Goal: Information Seeking & Learning: Learn about a topic

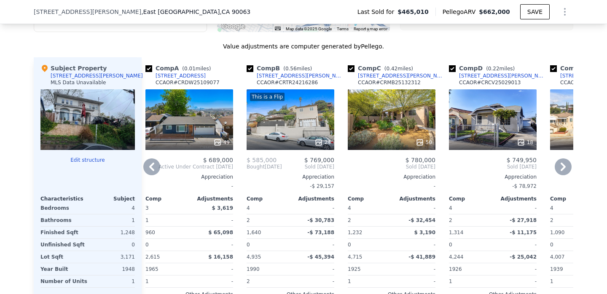
scroll to position [785, 0]
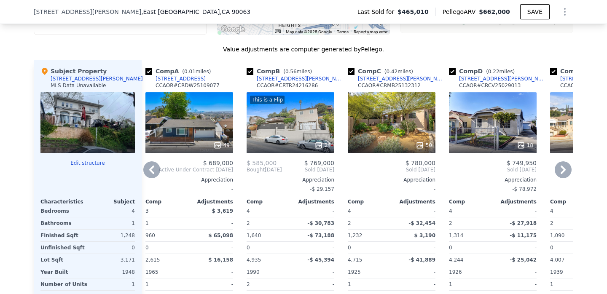
click at [205, 118] on div "49" at bounding box center [189, 122] width 88 height 61
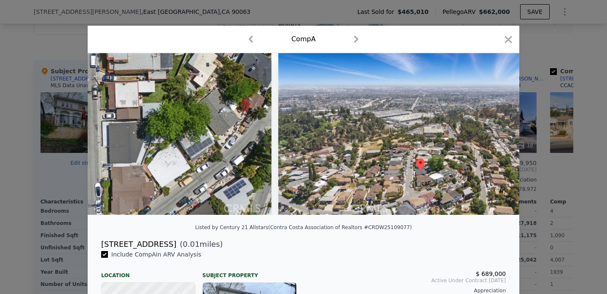
scroll to position [0, 6893]
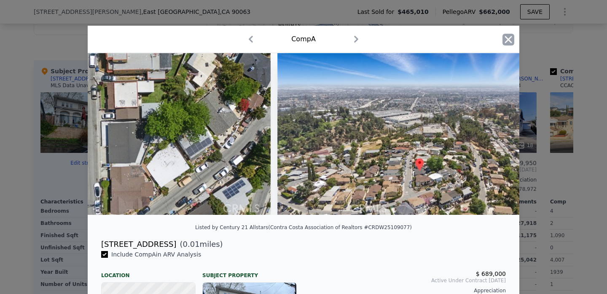
click at [507, 41] on icon "button" at bounding box center [508, 39] width 7 height 7
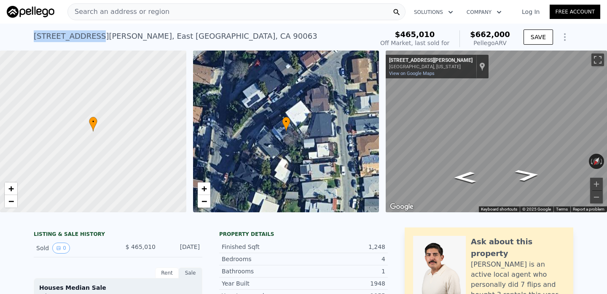
drag, startPoint x: 34, startPoint y: 36, endPoint x: 90, endPoint y: 38, distance: 56.1
click at [90, 37] on div "[STREET_ADDRESS][PERSON_NAME]" at bounding box center [176, 36] width 284 height 12
copy div "[STREET_ADDRESS][PERSON_NAME]"
click at [95, 44] on div "[STREET_ADDRESS][PERSON_NAME] Sold [DATE] for $465,010 (~ARV $662k )" at bounding box center [202, 39] width 336 height 24
click at [126, 9] on span "Search an address or region" at bounding box center [119, 12] width 102 height 10
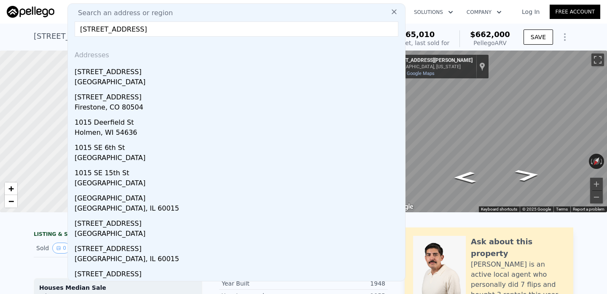
type input "[STREET_ADDRESS]"
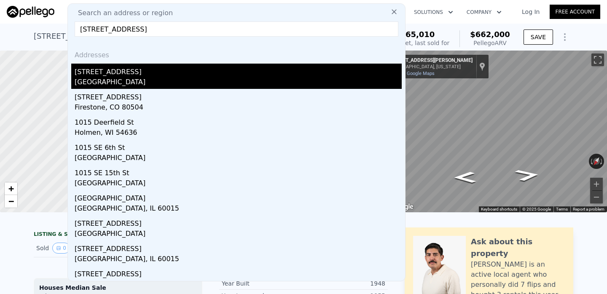
click at [102, 73] on div "[STREET_ADDRESS]" at bounding box center [238, 70] width 327 height 13
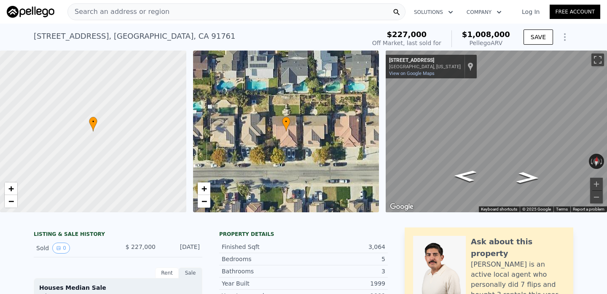
click at [177, 16] on div "Search an address or region" at bounding box center [236, 11] width 338 height 17
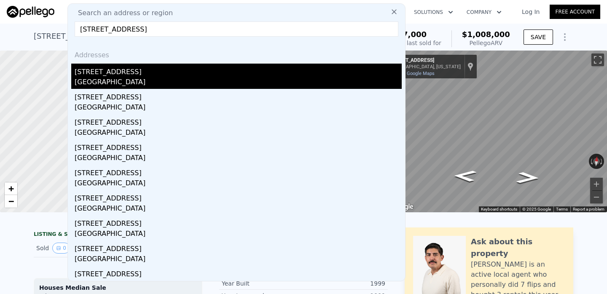
type input "[STREET_ADDRESS]"
click at [105, 69] on div "[STREET_ADDRESS]" at bounding box center [238, 70] width 327 height 13
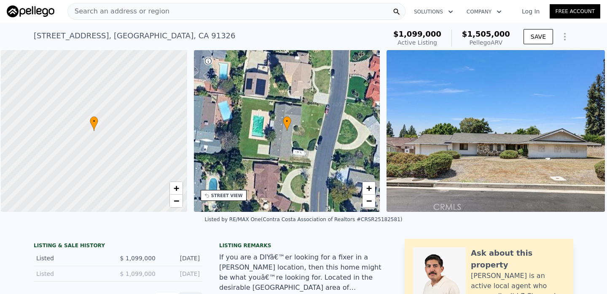
scroll to position [0, 3]
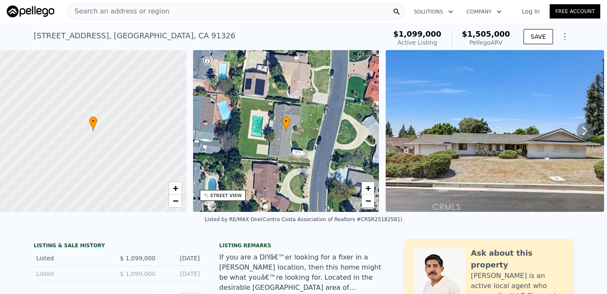
click at [277, 12] on div "Search an address or region" at bounding box center [236, 11] width 338 height 17
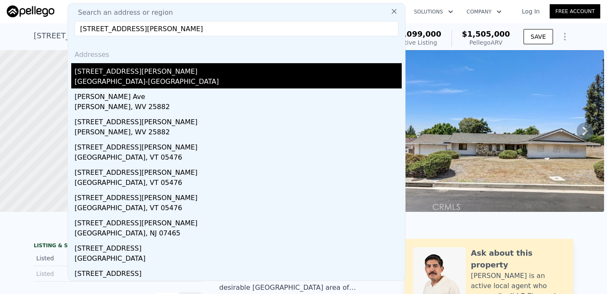
type input "[STREET_ADDRESS][PERSON_NAME]"
click at [210, 80] on div "[GEOGRAPHIC_DATA]-[GEOGRAPHIC_DATA]" at bounding box center [238, 83] width 327 height 12
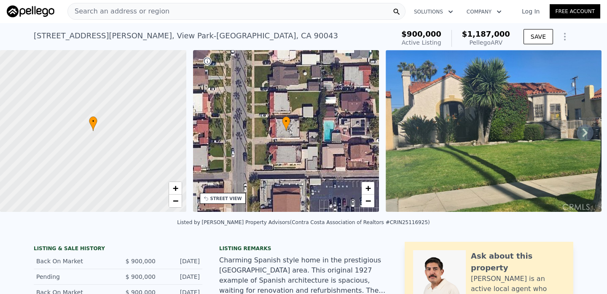
click at [584, 131] on icon at bounding box center [585, 132] width 17 height 17
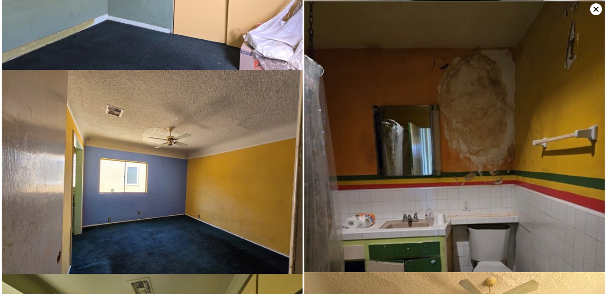
scroll to position [543, 0]
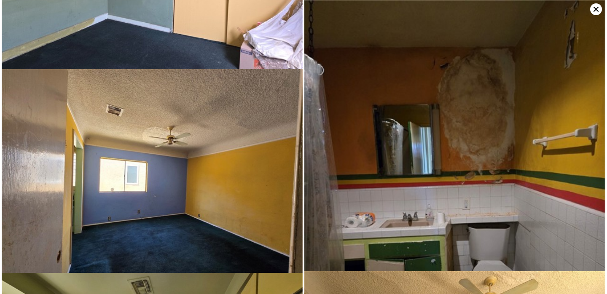
click at [486, 113] on img at bounding box center [454, 200] width 301 height 401
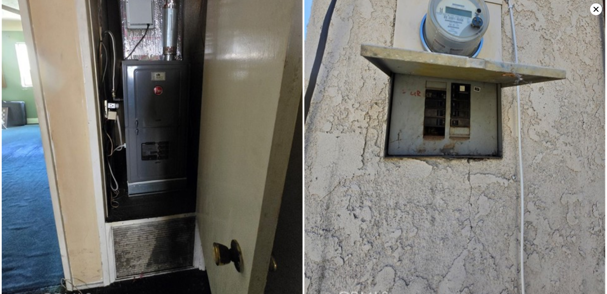
scroll to position [1739, 0]
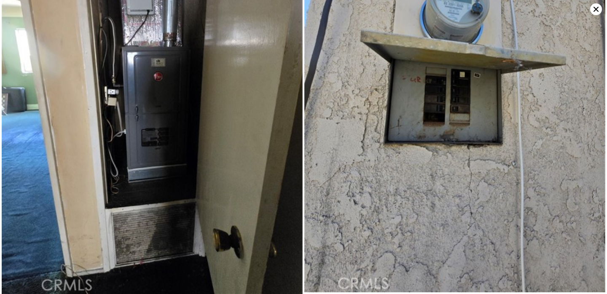
click at [596, 8] on icon at bounding box center [596, 9] width 5 height 5
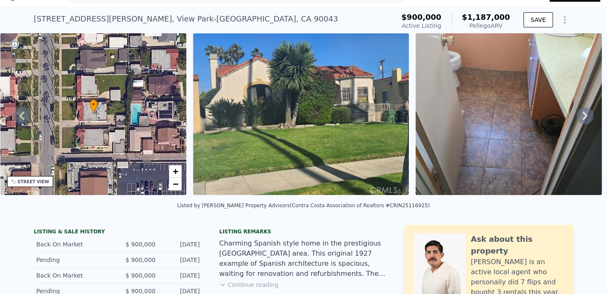
scroll to position [0, 0]
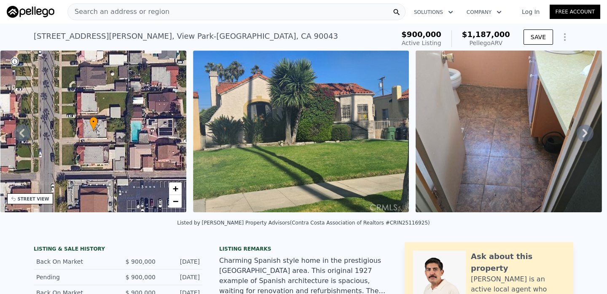
click at [172, 10] on div "Search an address or region" at bounding box center [236, 11] width 338 height 17
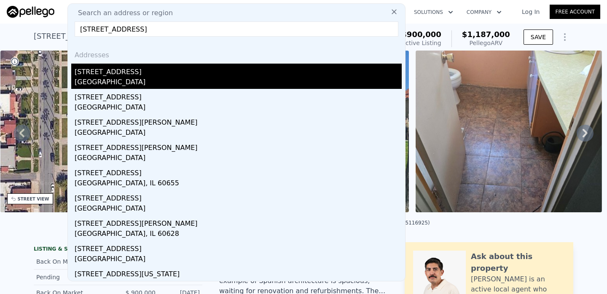
type input "[STREET_ADDRESS]"
click at [122, 69] on div "[STREET_ADDRESS]" at bounding box center [238, 70] width 327 height 13
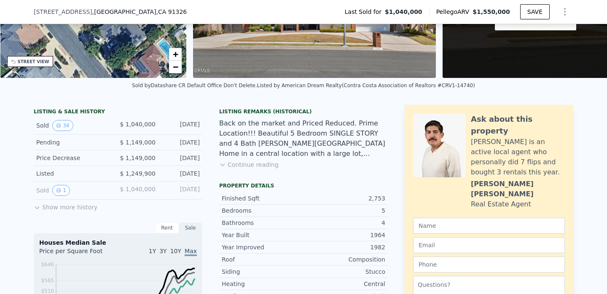
scroll to position [138, 0]
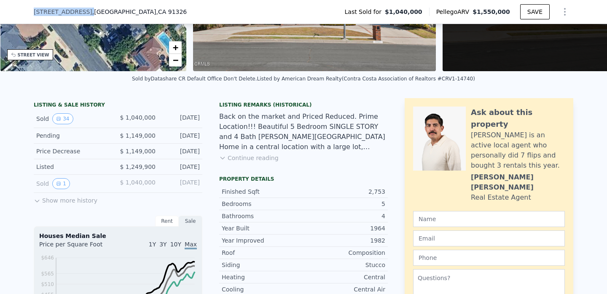
drag, startPoint x: 82, startPoint y: 14, endPoint x: 33, endPoint y: 14, distance: 49.3
click at [33, 14] on div "[STREET_ADDRESS] Last Sold for $1,040,000 Pellego ARV $1,550,000 SAVE" at bounding box center [303, 12] width 607 height 24
copy div "[STREET_ADDRESS]"
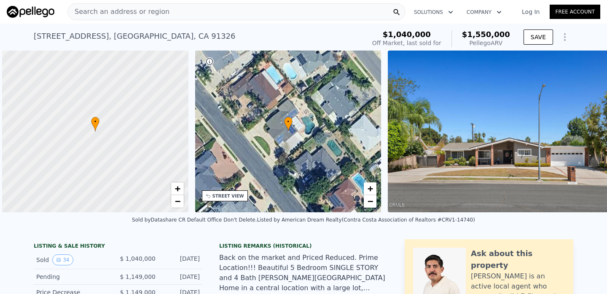
scroll to position [0, 3]
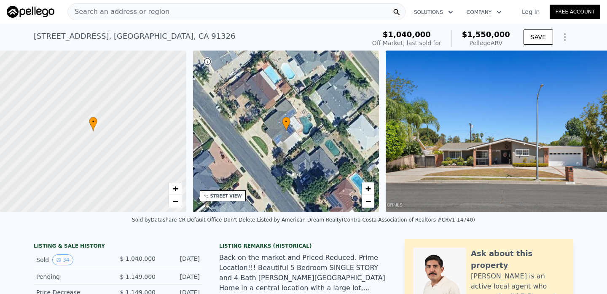
click at [153, 16] on span "Search an address or region" at bounding box center [119, 12] width 102 height 10
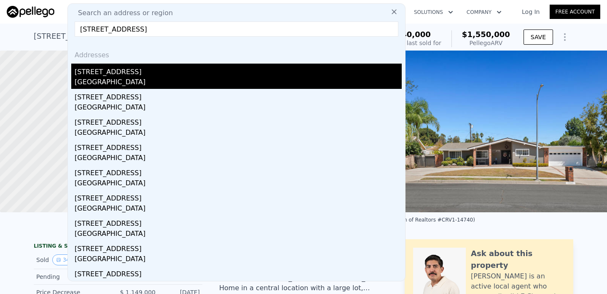
type input "[STREET_ADDRESS]"
click at [103, 75] on div "[STREET_ADDRESS]" at bounding box center [238, 70] width 327 height 13
type input "3"
type input "6"
type input "1950"
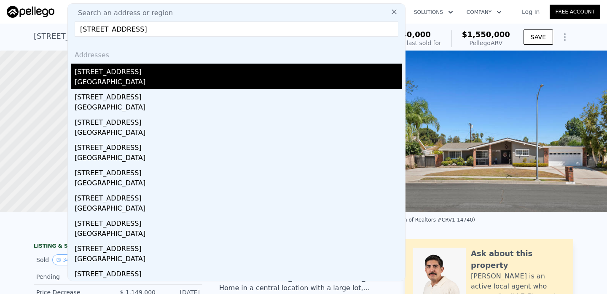
type input "3423"
type input "10210"
type input "17422"
type input "$ 1,505,000"
type input "$ 217,492"
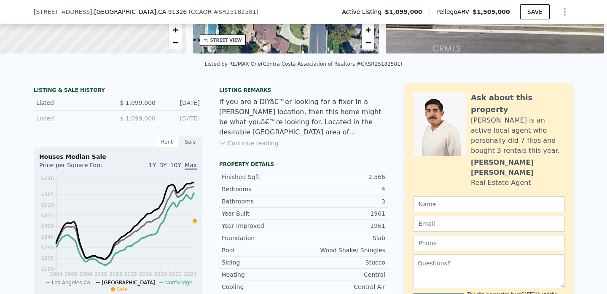
scroll to position [159, 0]
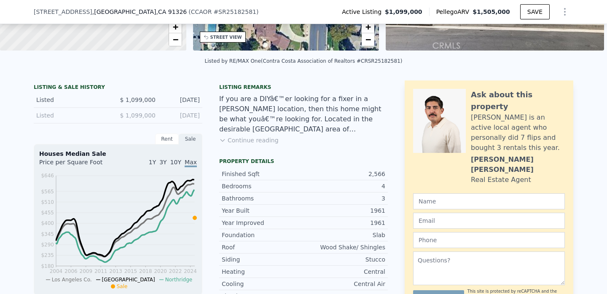
drag, startPoint x: 92, startPoint y: 13, endPoint x: 45, endPoint y: 5, distance: 47.8
click at [45, 5] on div "[STREET_ADDRESS] ( CCAOR # SR25182581 ) Active Listing $1,099,000 Pellego ARV $…" at bounding box center [304, 12] width 540 height 24
copy div "[STREET_ADDRESS]"
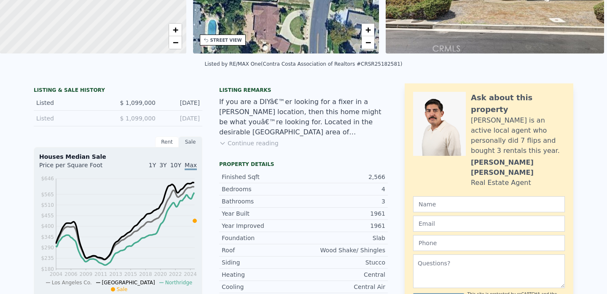
scroll to position [0, 0]
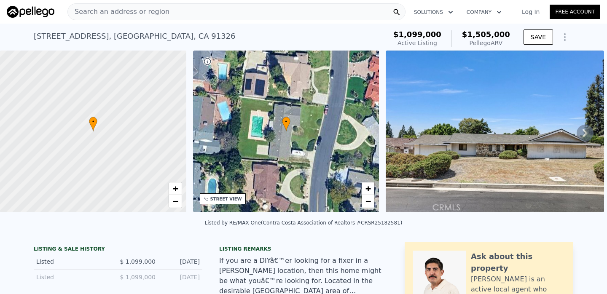
click at [154, 15] on span "Search an address or region" at bounding box center [119, 12] width 102 height 10
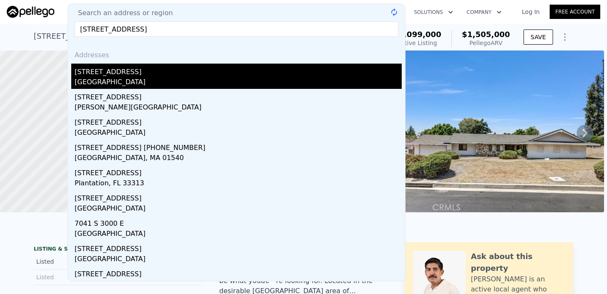
type input "[STREET_ADDRESS]"
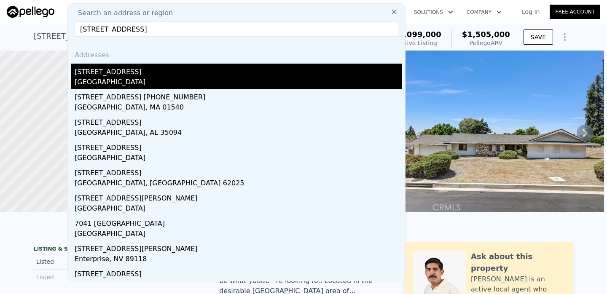
click at [129, 64] on div "[STREET_ADDRESS]" at bounding box center [238, 70] width 327 height 13
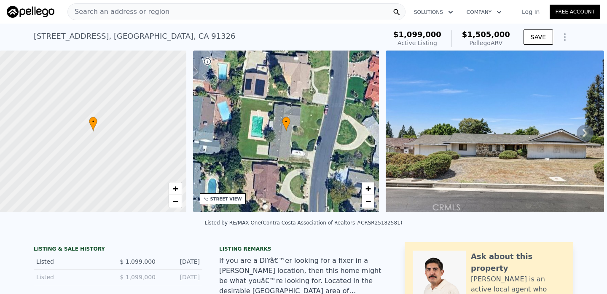
type input "4"
type input "2"
type input "1201"
type input "1820"
type input "7140"
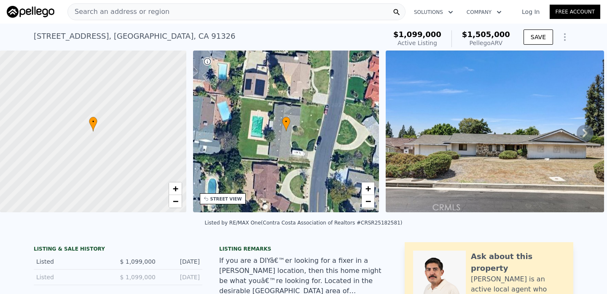
type input "12183"
type input "$ 801,000"
type input "6"
type input "$ 113,610"
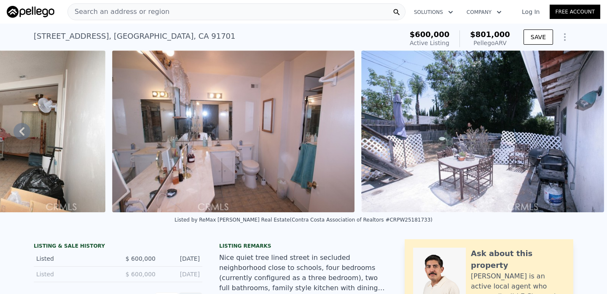
click at [287, 13] on div "Search an address or region" at bounding box center [236, 11] width 338 height 17
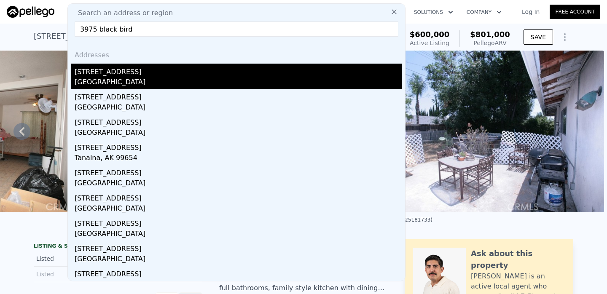
type input "3975 black bird"
click at [239, 66] on div "[STREET_ADDRESS]" at bounding box center [238, 70] width 327 height 13
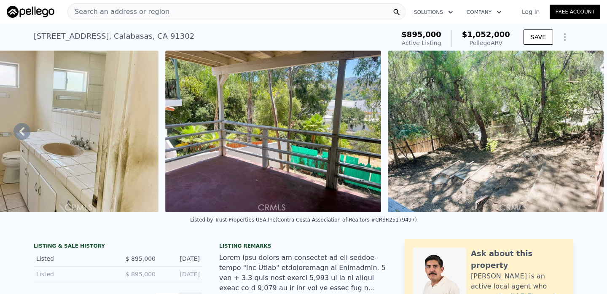
drag, startPoint x: 105, startPoint y: 38, endPoint x: 35, endPoint y: 39, distance: 70.0
click at [35, 39] on div "[STREET_ADDRESS]" at bounding box center [114, 36] width 161 height 12
copy div "[STREET_ADDRESS]"
click at [123, 10] on span "Search an address or region" at bounding box center [119, 12] width 102 height 10
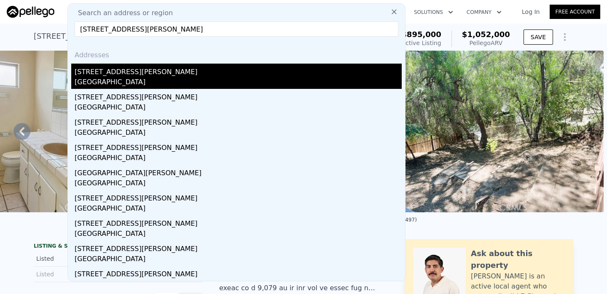
type input "[STREET_ADDRESS][PERSON_NAME]"
click at [115, 79] on div "[GEOGRAPHIC_DATA]" at bounding box center [238, 83] width 327 height 12
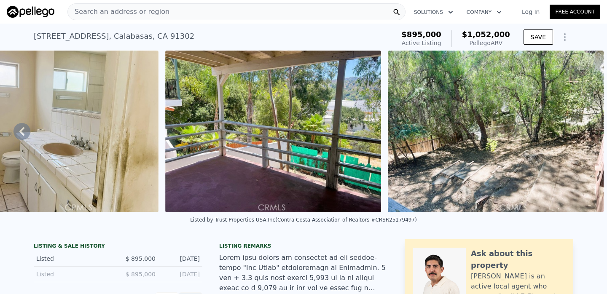
type input "2"
type input "4"
type input "1"
type input "2"
type input "960"
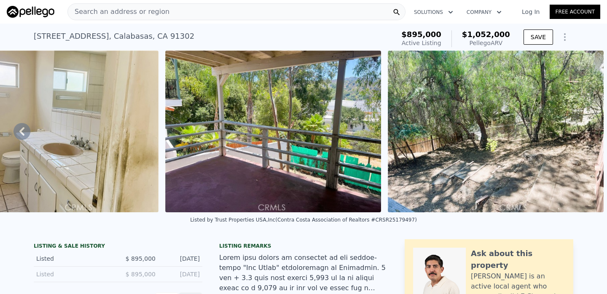
type input "1358"
type input "3472"
type input "7499"
type input "$ 723,000"
type input "$ 40,612"
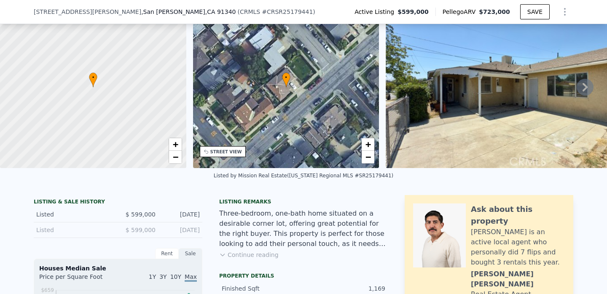
scroll to position [38, 0]
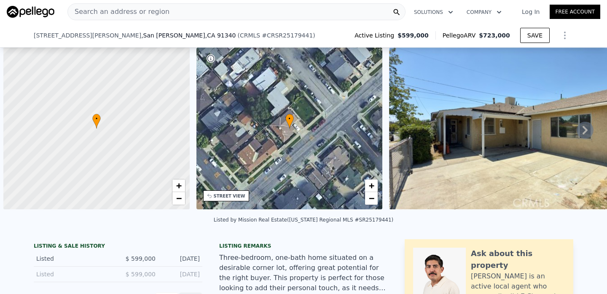
click at [268, 12] on div "Search an address or region" at bounding box center [236, 11] width 338 height 17
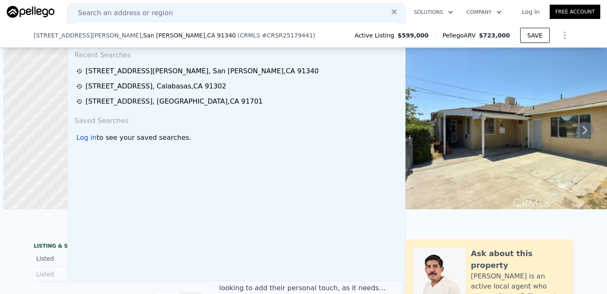
scroll to position [0, 3]
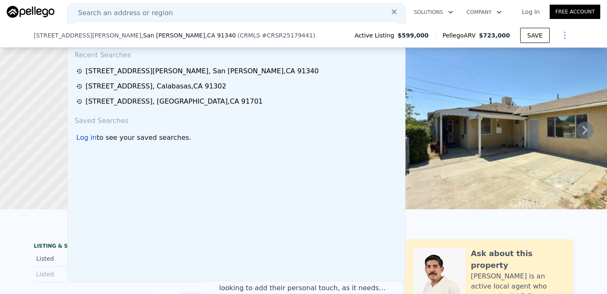
type input "8017"
click at [194, 16] on div "Search an address or region" at bounding box center [236, 13] width 330 height 10
click at [159, 9] on span "Search an address or region" at bounding box center [122, 13] width 102 height 10
click at [392, 12] on icon at bounding box center [394, 12] width 8 height 8
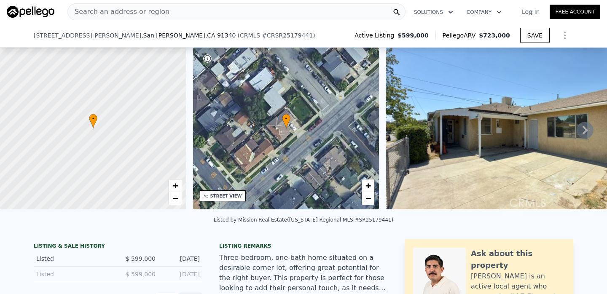
click at [318, 10] on div "Search an address or region" at bounding box center [236, 11] width 338 height 17
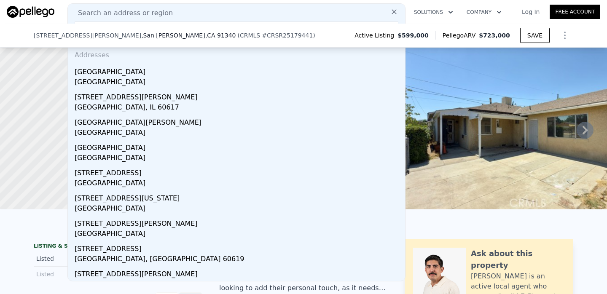
type input "[STREET_ADDRESS][PERSON_NAME]"
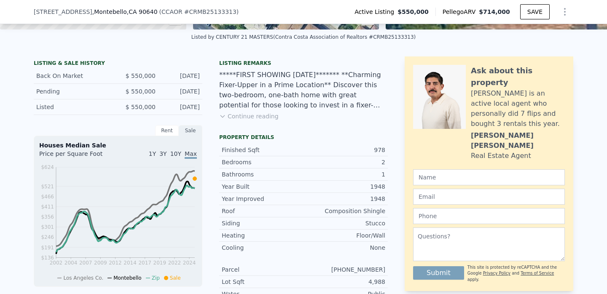
scroll to position [180, 0]
click at [255, 116] on button "Continue reading" at bounding box center [248, 116] width 59 height 8
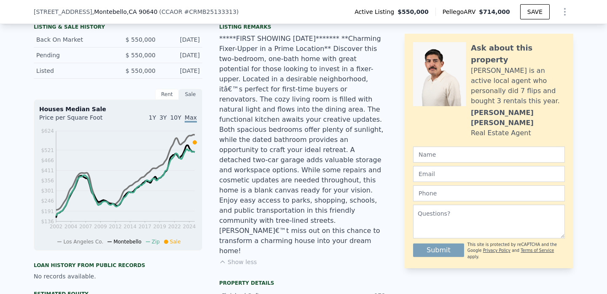
scroll to position [9, 0]
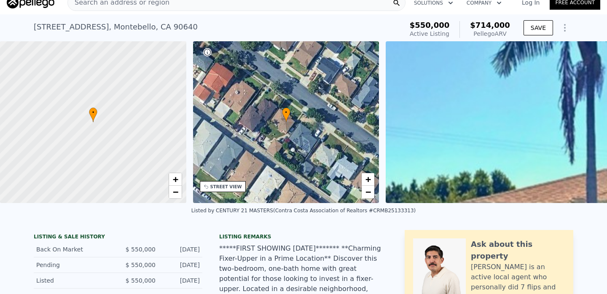
click at [161, 4] on div "Search an address or region" at bounding box center [236, 2] width 338 height 17
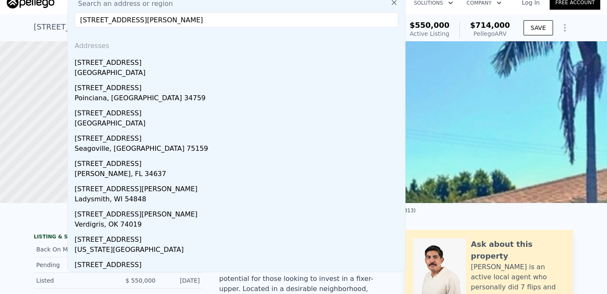
click at [127, 20] on input "909 shady lane glendora" at bounding box center [237, 19] width 324 height 15
click at [187, 18] on input "909 shady ln glendora" at bounding box center [237, 19] width 324 height 15
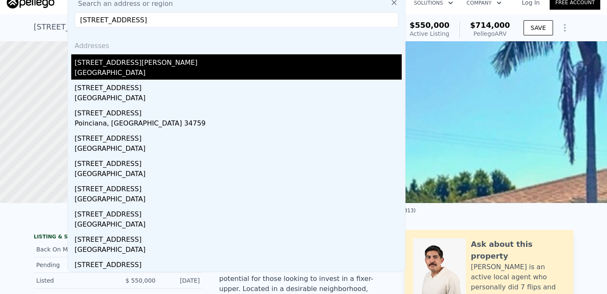
type input "909 shady ln glendora 91740"
click at [110, 66] on div "909 Shady Lane" at bounding box center [238, 60] width 327 height 13
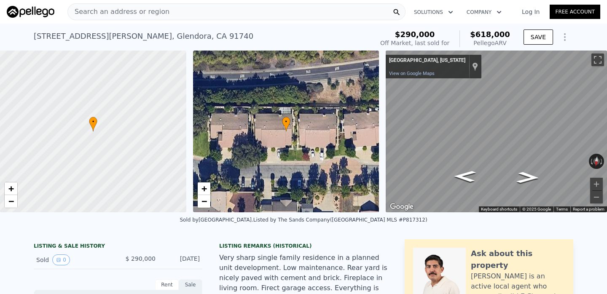
click at [165, 9] on div "Search an address or region" at bounding box center [236, 11] width 338 height 17
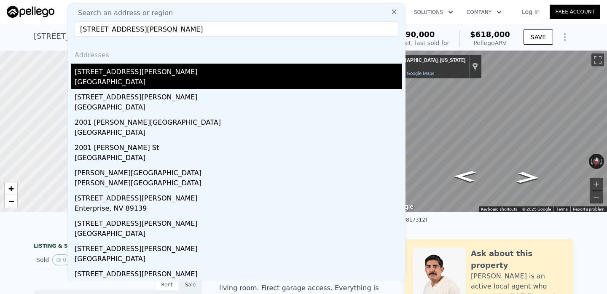
type input "2001 N Salinas Avenue"
click at [128, 71] on div "2001 N Salinas Ave" at bounding box center [238, 70] width 327 height 13
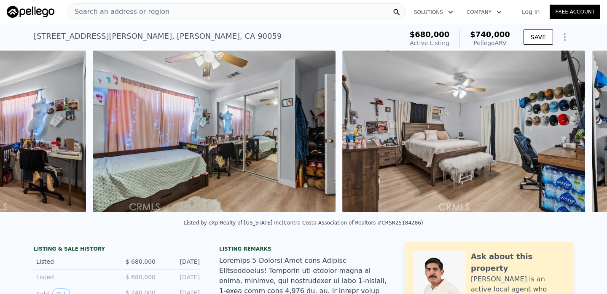
scroll to position [0, 6869]
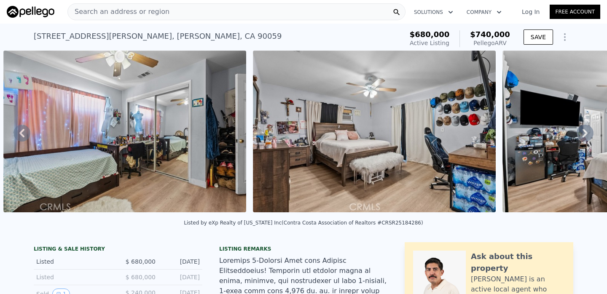
click at [128, 12] on span "Search an address or region" at bounding box center [119, 12] width 102 height 10
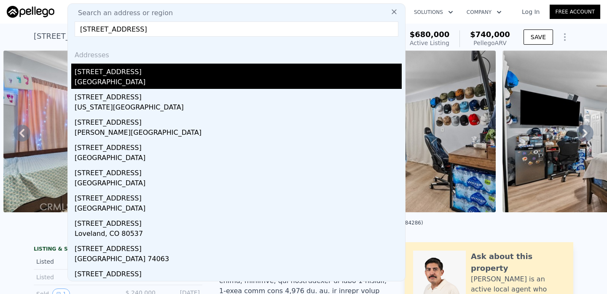
type input "1318 e garfield ave"
click at [114, 74] on div "1318 E Garfield Ave" at bounding box center [238, 70] width 327 height 13
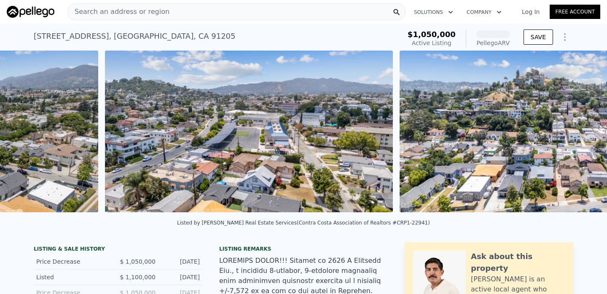
scroll to position [0, 6660]
